Goal: Book appointment/travel/reservation

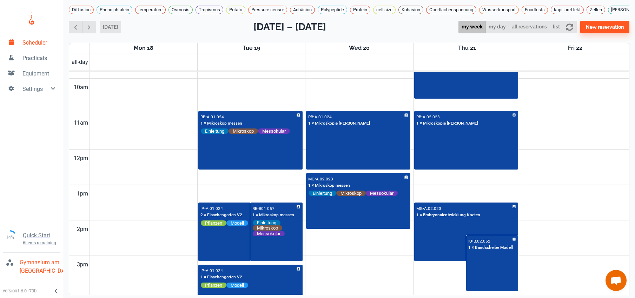
scroll to position [347, 0]
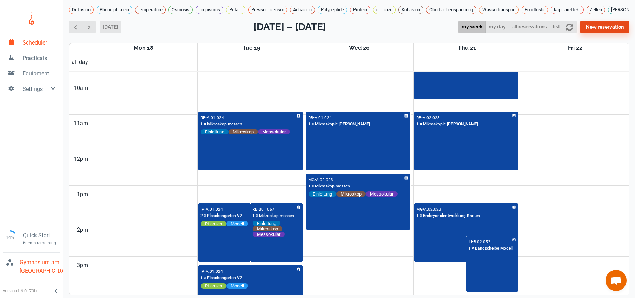
click at [603, 26] on button "New reservation" at bounding box center [605, 27] width 49 height 13
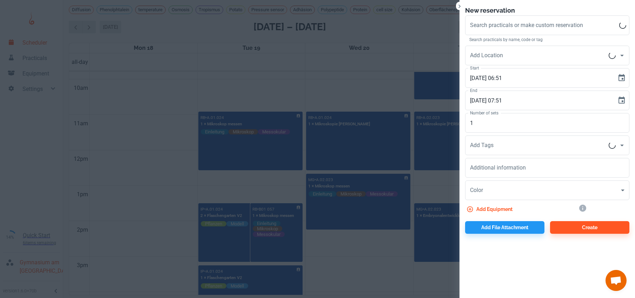
scroll to position [2, 0]
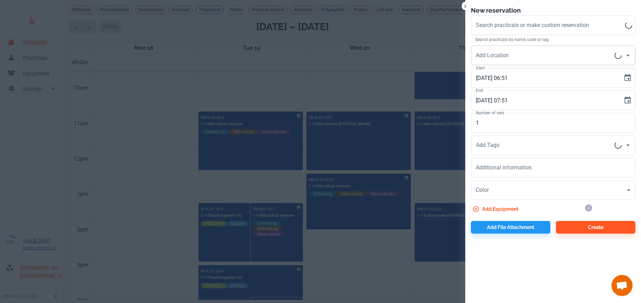
click at [600, 94] on div "New reservation Search practicals or make custom reservation Search practicals …" at bounding box center [320, 151] width 641 height 303
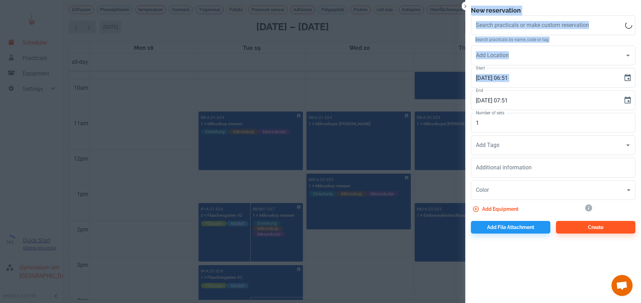
click at [380, 59] on div at bounding box center [320, 151] width 641 height 303
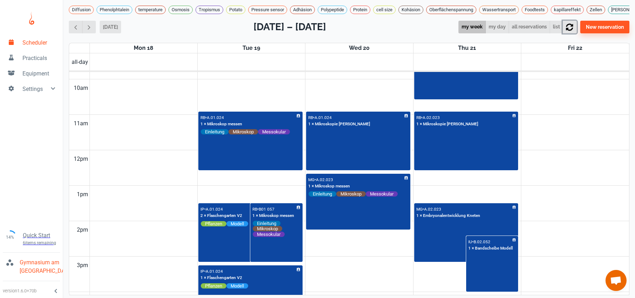
click at [574, 30] on icon "button" at bounding box center [569, 27] width 7 height 7
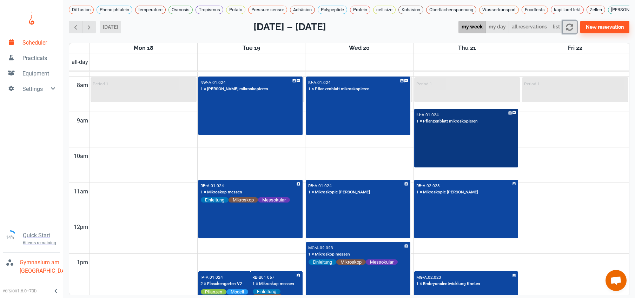
scroll to position [273, 0]
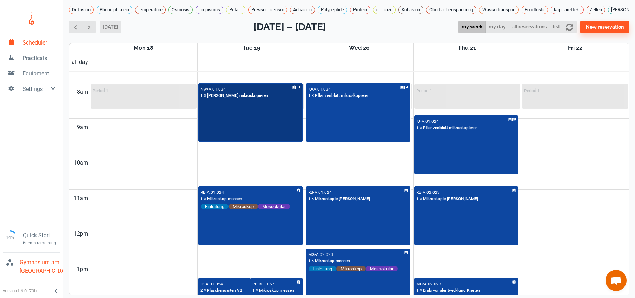
click at [249, 126] on div "NW • A.01.024 1 × [PERSON_NAME] mikroskopieren" at bounding box center [250, 113] width 103 height 58
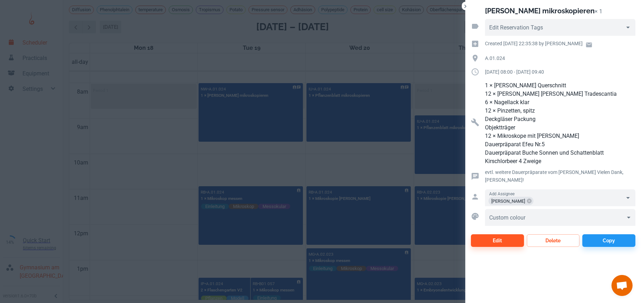
click at [178, 160] on div at bounding box center [320, 151] width 641 height 303
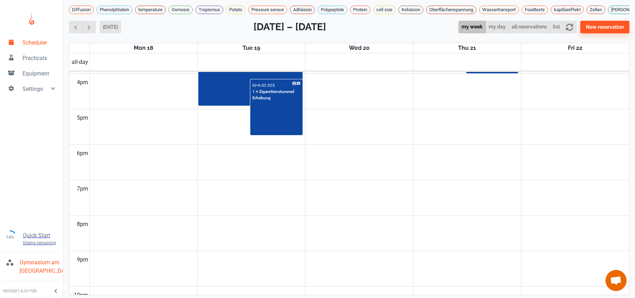
scroll to position [569, 0]
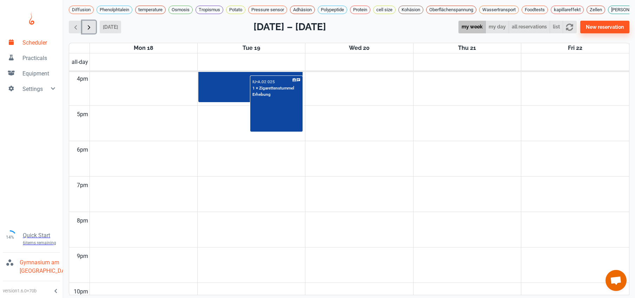
click at [88, 31] on span "button" at bounding box center [88, 27] width 7 height 7
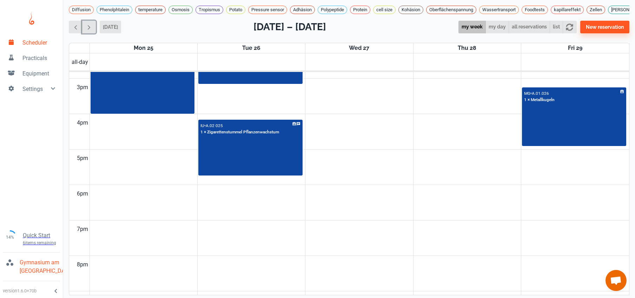
scroll to position [397, 0]
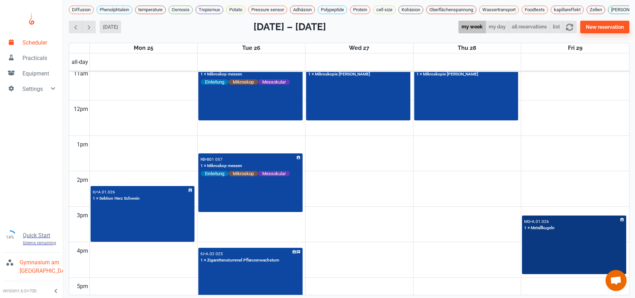
click at [550, 257] on div "MG • A.01.026 1 × Metallkugeln" at bounding box center [574, 245] width 103 height 58
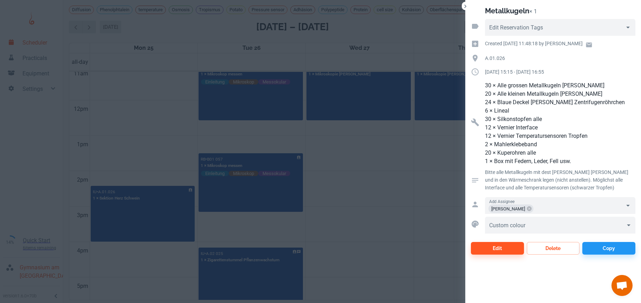
click at [407, 195] on div at bounding box center [320, 151] width 641 height 303
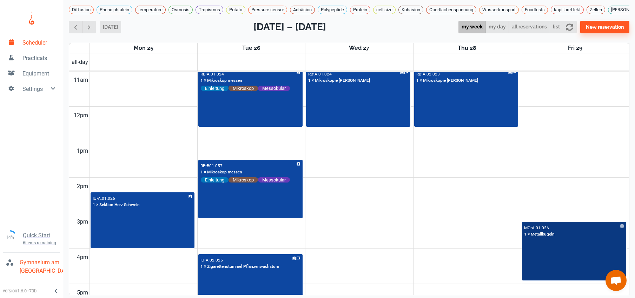
scroll to position [391, 0]
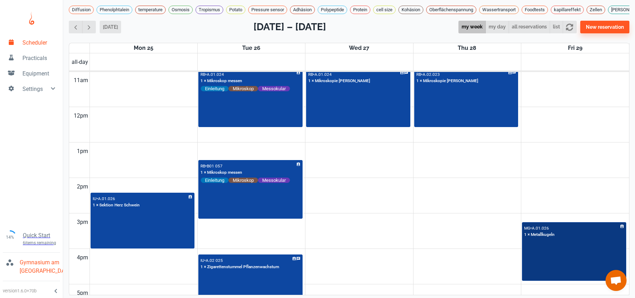
click at [563, 252] on div "MG • A.01.026 1 × Metallkugeln" at bounding box center [574, 252] width 103 height 58
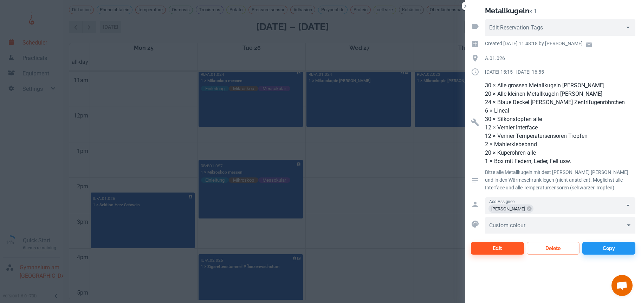
click at [413, 171] on div at bounding box center [320, 151] width 641 height 303
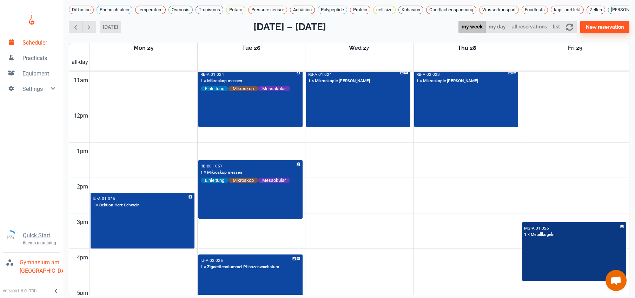
click at [563, 277] on div "MG • A.01.026 1 × Metallkugeln" at bounding box center [574, 252] width 103 height 58
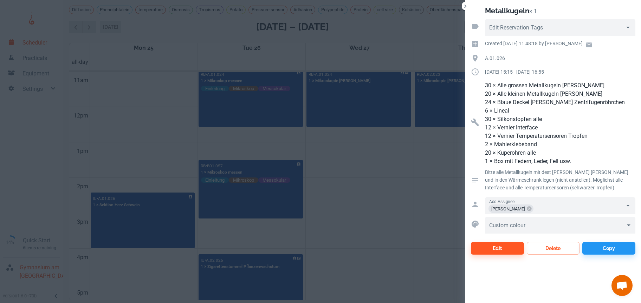
click at [459, 238] on div at bounding box center [320, 151] width 641 height 303
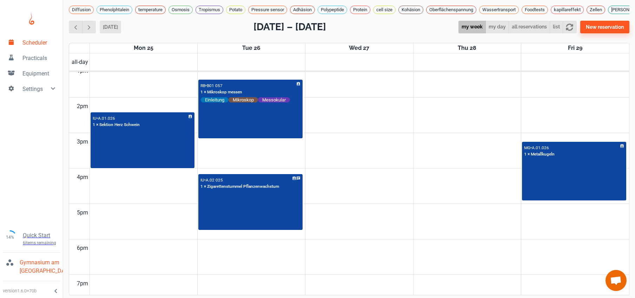
scroll to position [471, 0]
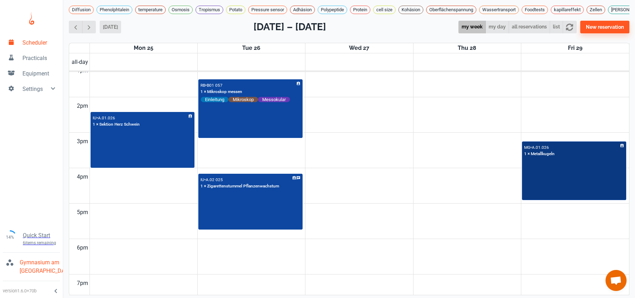
click at [559, 192] on div "MG • A.01.026 1 × Metallkugeln" at bounding box center [574, 171] width 103 height 58
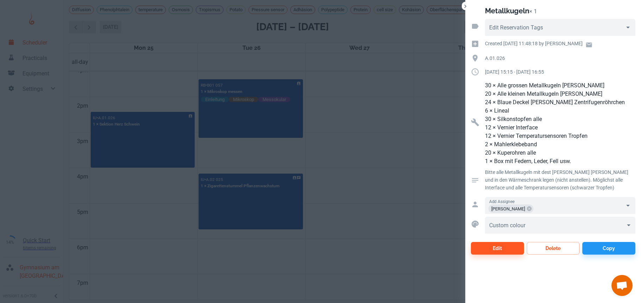
click at [406, 194] on div at bounding box center [320, 151] width 641 height 303
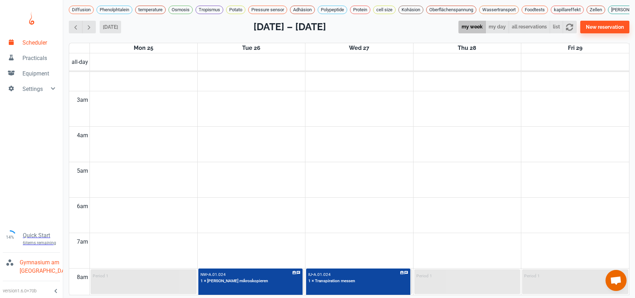
scroll to position [30, 0]
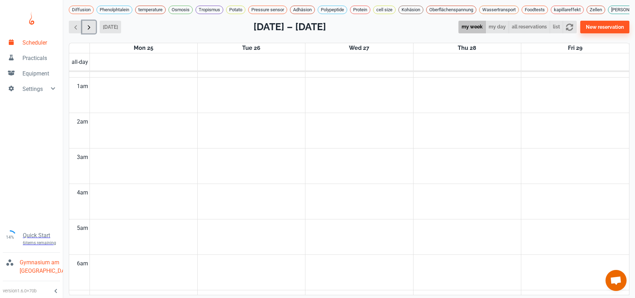
click at [83, 30] on button "button" at bounding box center [89, 27] width 14 height 13
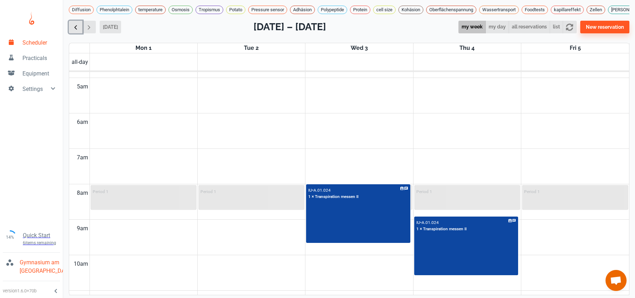
click at [76, 28] on span "button" at bounding box center [75, 27] width 7 height 7
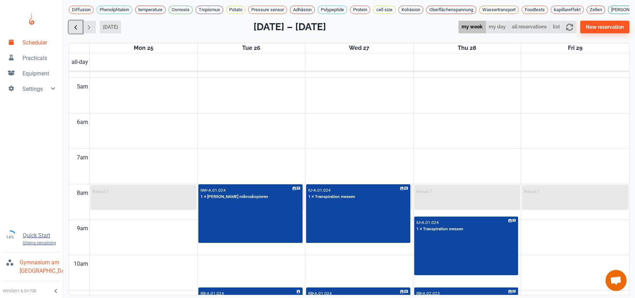
scroll to position [284, 0]
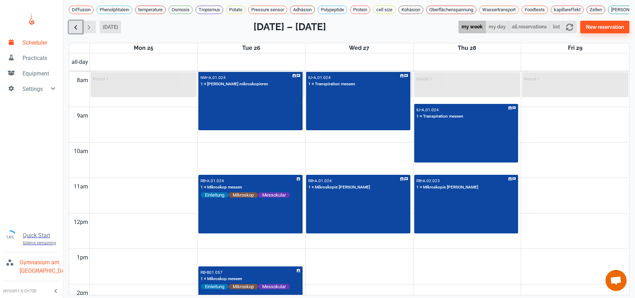
click at [76, 28] on span "button" at bounding box center [75, 27] width 7 height 7
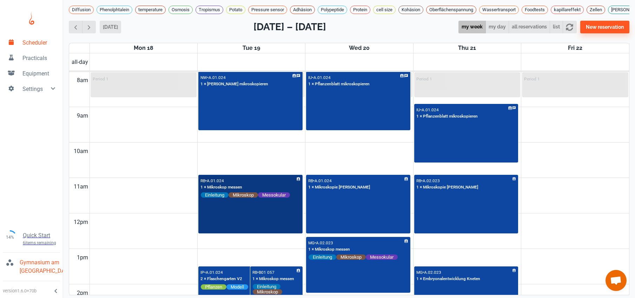
click at [262, 221] on div "RB • A.01.024 1 × Mikroskop messen Einleitung Mikroskop Messokular" at bounding box center [250, 205] width 103 height 58
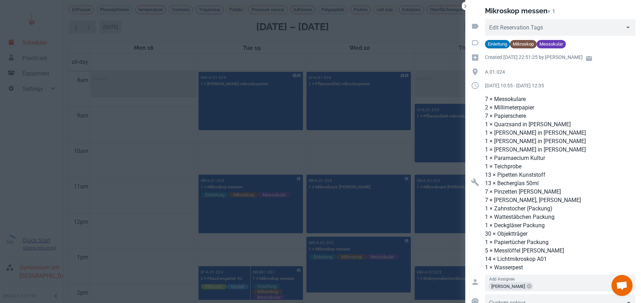
click at [158, 192] on div at bounding box center [320, 151] width 641 height 303
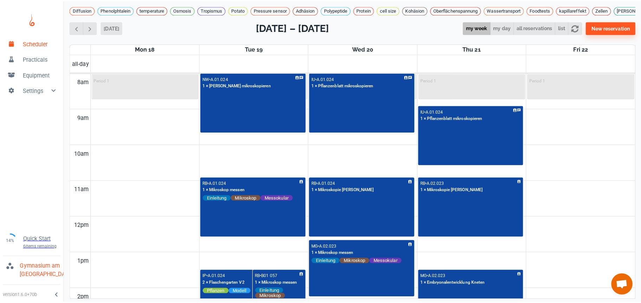
scroll to position [343, 0]
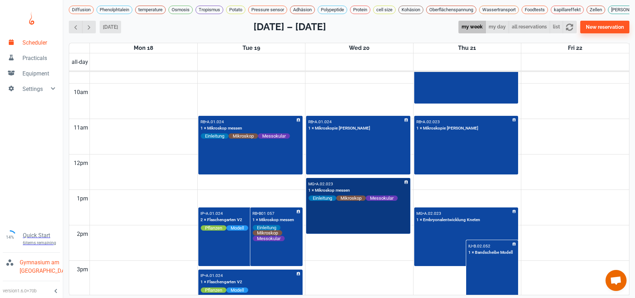
click at [353, 228] on div "MG • A.02.023 1 × Mikroskop messen Einleitung Mikroskop Messokular" at bounding box center [358, 206] width 103 height 55
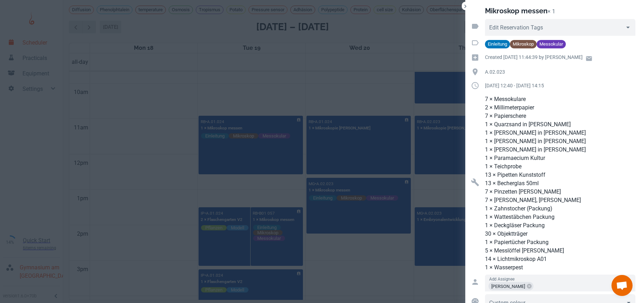
click at [266, 163] on div at bounding box center [320, 151] width 641 height 303
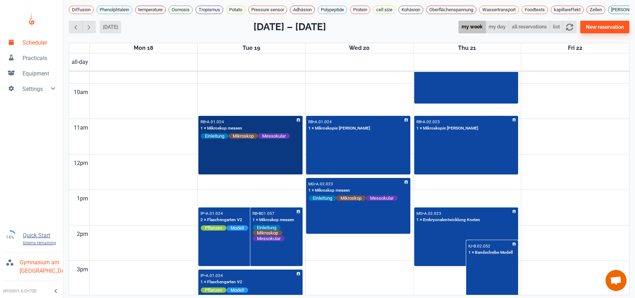
click at [266, 163] on div "RB • A.01.024 1 × Mikroskop messen Einleitung Mikroskop Messokular" at bounding box center [250, 146] width 103 height 58
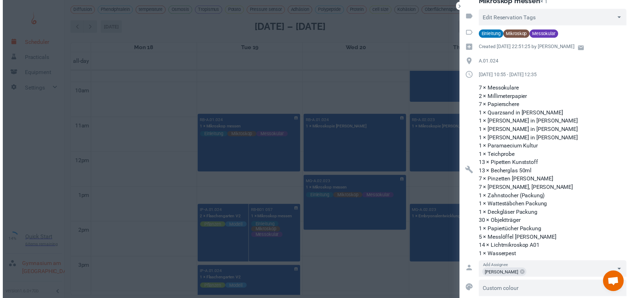
scroll to position [34, 0]
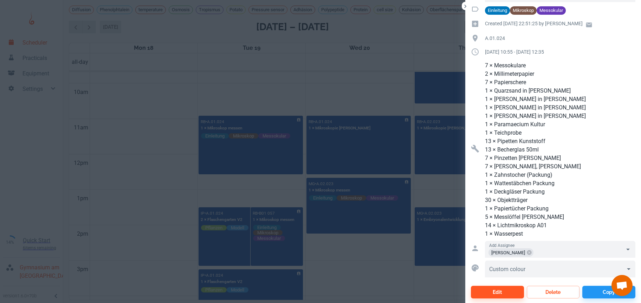
click at [348, 77] on div at bounding box center [320, 151] width 641 height 303
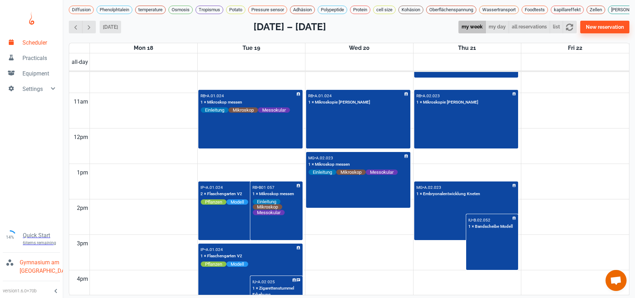
scroll to position [369, 0]
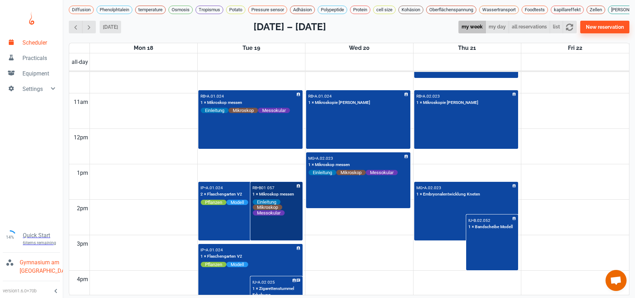
click at [267, 234] on div "RB • B01 057 1 × Mikroskop messen Einleitung Mikroskop Messokular" at bounding box center [276, 212] width 51 height 58
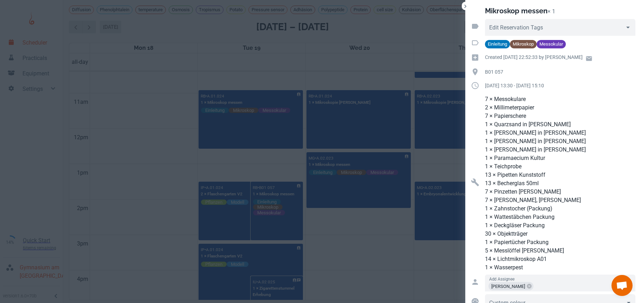
click at [335, 238] on div at bounding box center [320, 151] width 641 height 303
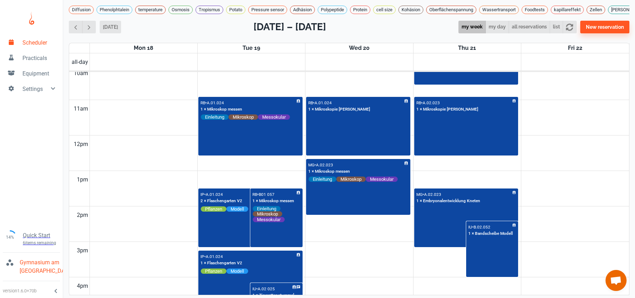
scroll to position [350, 0]
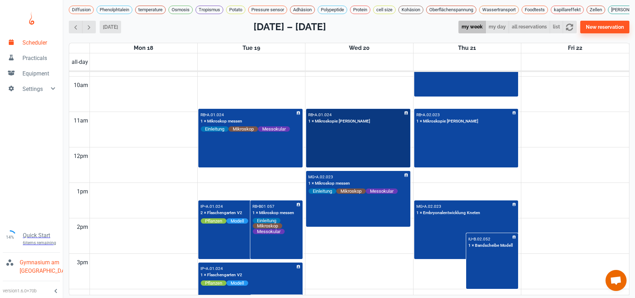
click at [358, 161] on div "RB • A.01.024 1 × Mikroskopie [PERSON_NAME]" at bounding box center [358, 139] width 103 height 58
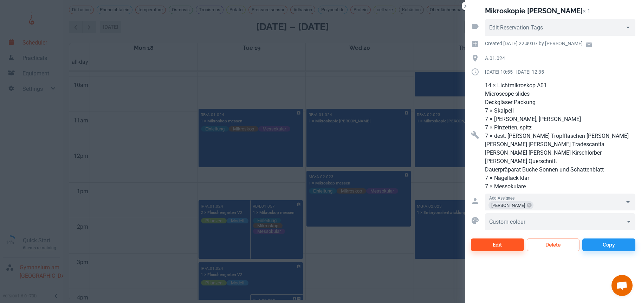
click at [379, 88] on div at bounding box center [320, 151] width 641 height 303
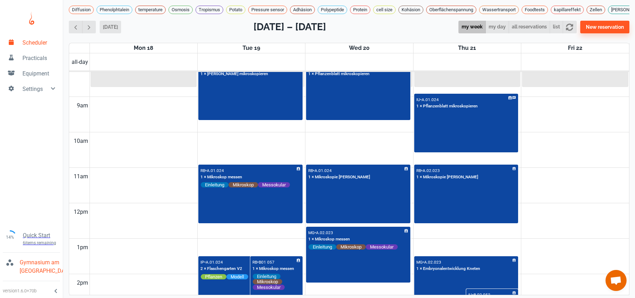
scroll to position [248, 0]
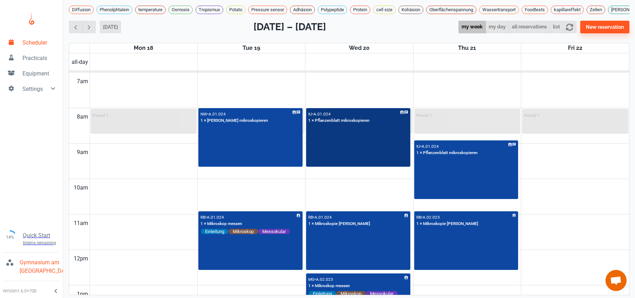
click at [366, 151] on div "IU • A.01.024 1 × Pflanzenblatt mikroskopieren" at bounding box center [358, 138] width 103 height 58
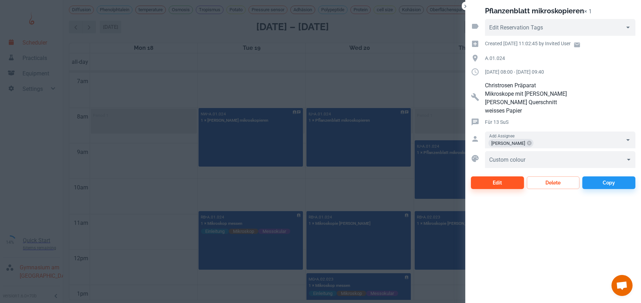
click at [364, 178] on div at bounding box center [320, 151] width 641 height 303
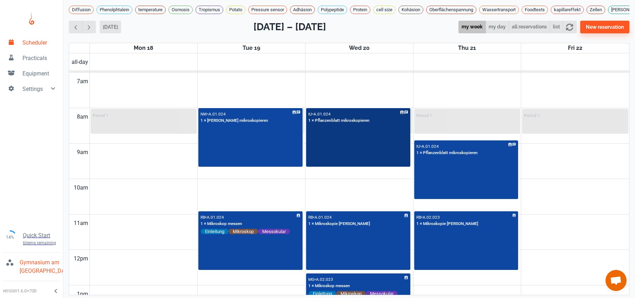
click at [367, 165] on div "IU • A.01.024 1 × Pflanzenblatt mikroskopieren" at bounding box center [358, 138] width 103 height 58
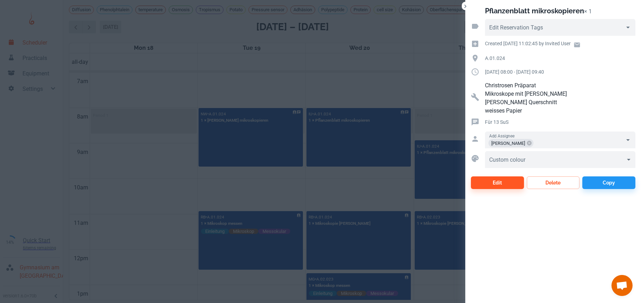
click at [332, 177] on div at bounding box center [320, 151] width 641 height 303
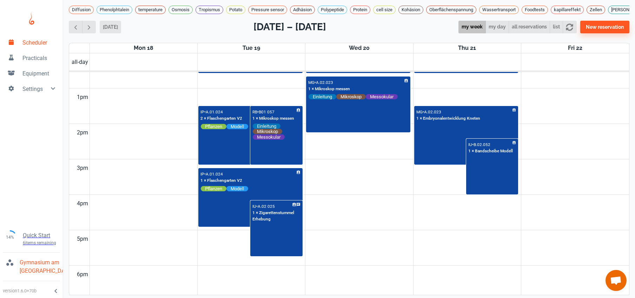
scroll to position [454, 0]
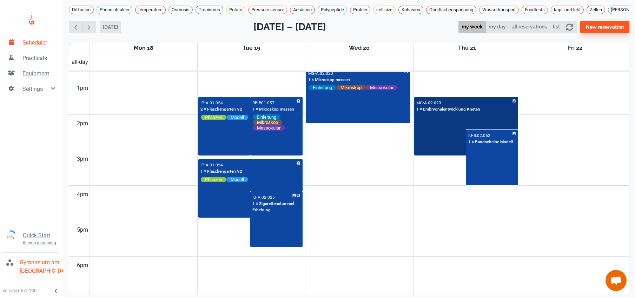
click at [424, 154] on div "MG • A.02.023 1 × Embryonalentwicklung Kneten" at bounding box center [466, 127] width 103 height 58
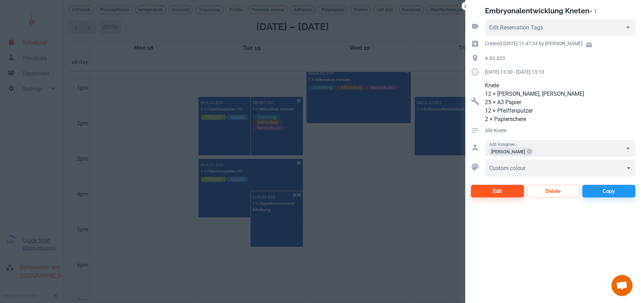
click at [361, 223] on div at bounding box center [320, 151] width 641 height 303
